Goal: Task Accomplishment & Management: Manage account settings

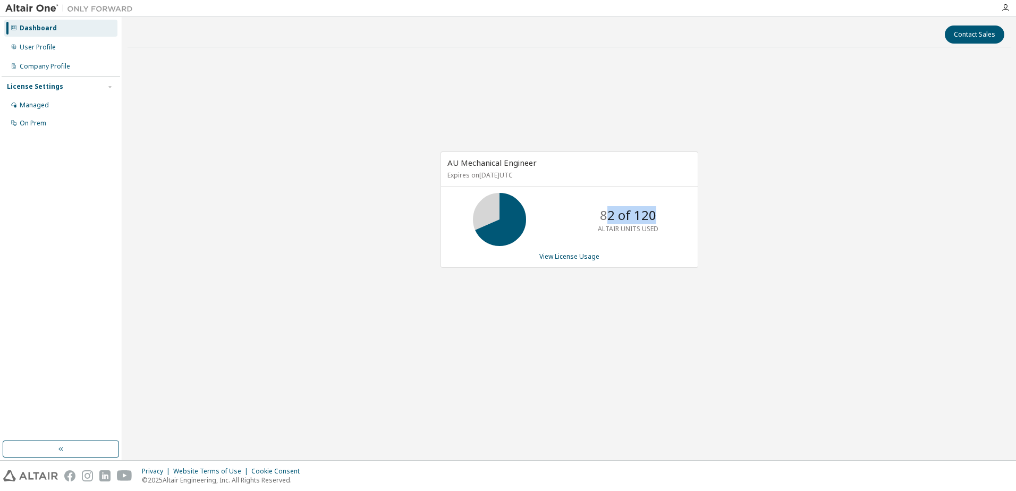
drag, startPoint x: 604, startPoint y: 214, endPoint x: 661, endPoint y: 214, distance: 56.9
click at [661, 214] on div "82 of 120 ALTAIR UNITS USED" at bounding box center [628, 219] width 85 height 53
drag, startPoint x: 661, startPoint y: 214, endPoint x: 656, endPoint y: 235, distance: 21.9
click at [656, 235] on div "82 of 120 ALTAIR UNITS USED" at bounding box center [628, 219] width 85 height 53
drag, startPoint x: 656, startPoint y: 235, endPoint x: 632, endPoint y: 247, distance: 26.6
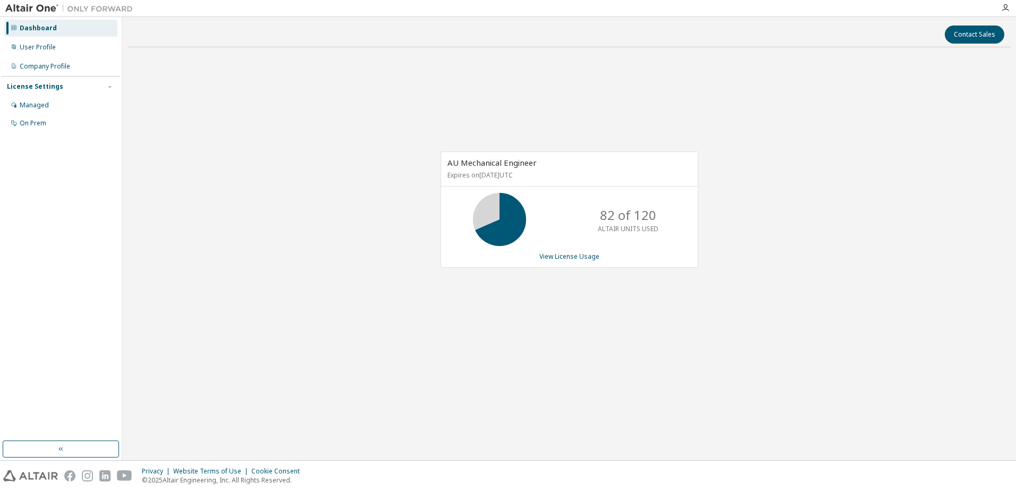
click at [632, 247] on div "AU Mechanical Engineer Expires on December 31, 2025 UTC 82 of 120 ALTAIR UNITS …" at bounding box center [570, 209] width 258 height 116
drag, startPoint x: 601, startPoint y: 213, endPoint x: 655, endPoint y: 211, distance: 54.2
click at [655, 211] on p "82 of 120" at bounding box center [628, 215] width 56 height 18
drag, startPoint x: 655, startPoint y: 211, endPoint x: 621, endPoint y: 237, distance: 42.8
click at [621, 237] on div "82 of 120 ALTAIR UNITS USED" at bounding box center [628, 219] width 85 height 53
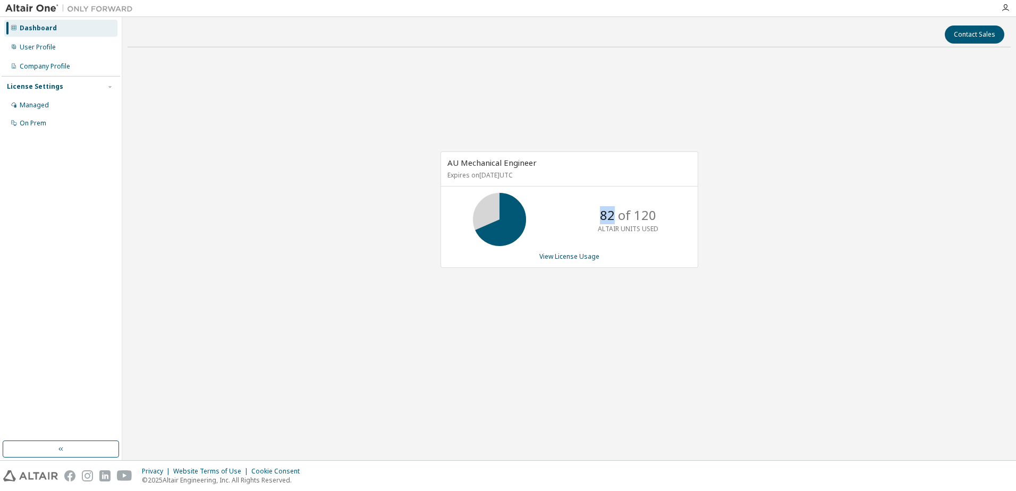
drag, startPoint x: 601, startPoint y: 213, endPoint x: 613, endPoint y: 203, distance: 15.5
click at [613, 203] on div "82 of 120 ALTAIR UNITS USED" at bounding box center [628, 219] width 85 height 53
drag, startPoint x: 613, startPoint y: 203, endPoint x: 656, endPoint y: 209, distance: 43.5
click at [656, 209] on div "82 of 120 ALTAIR UNITS USED" at bounding box center [628, 219] width 85 height 53
drag, startPoint x: 656, startPoint y: 209, endPoint x: 561, endPoint y: 258, distance: 106.3
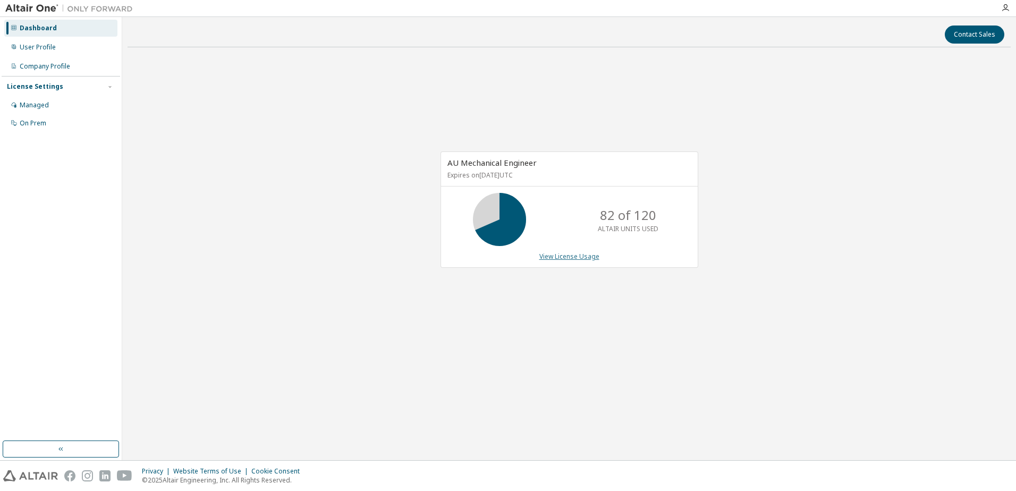
click at [561, 258] on div "AU Mechanical Engineer Expires on December 31, 2025 UTC 82 of 120 ALTAIR UNITS …" at bounding box center [564, 215] width 268 height 128
